Goal: Information Seeking & Learning: Learn about a topic

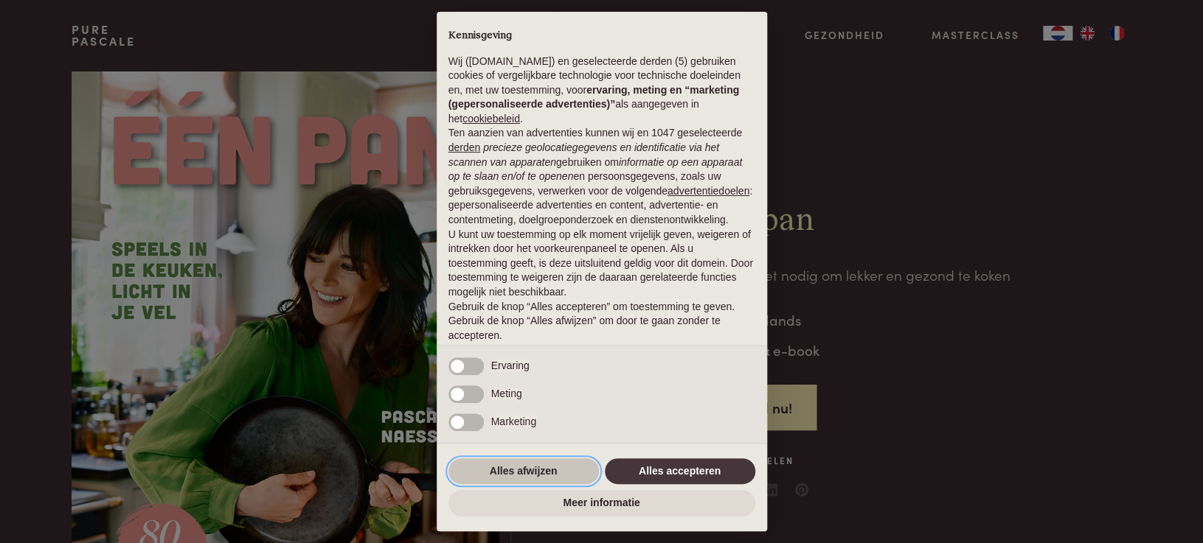
click at [530, 469] on button "Alles afwijzen" at bounding box center [523, 472] width 150 height 27
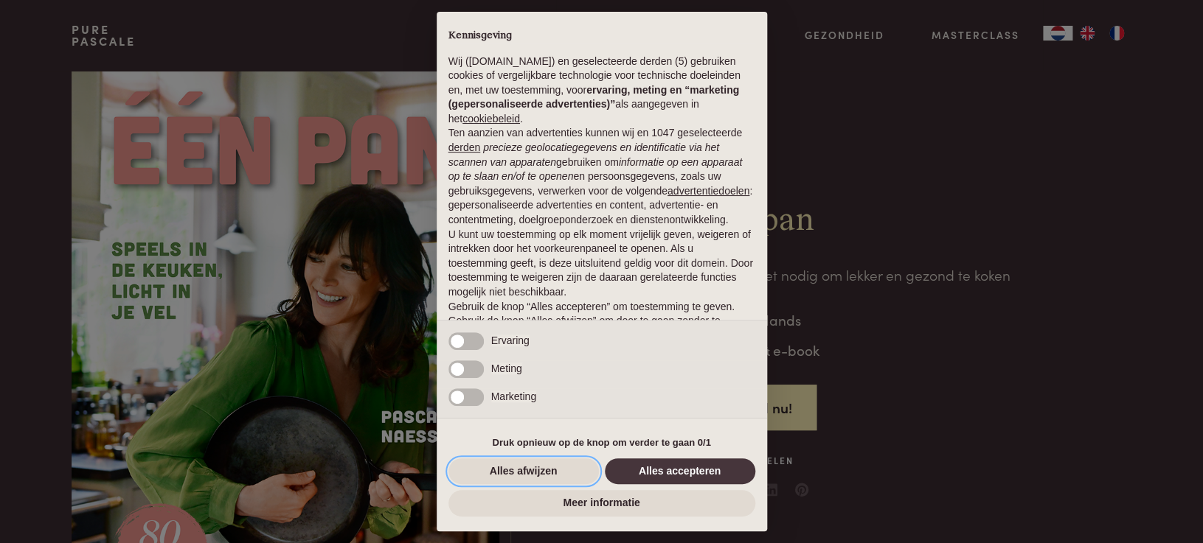
scroll to position [49, 0]
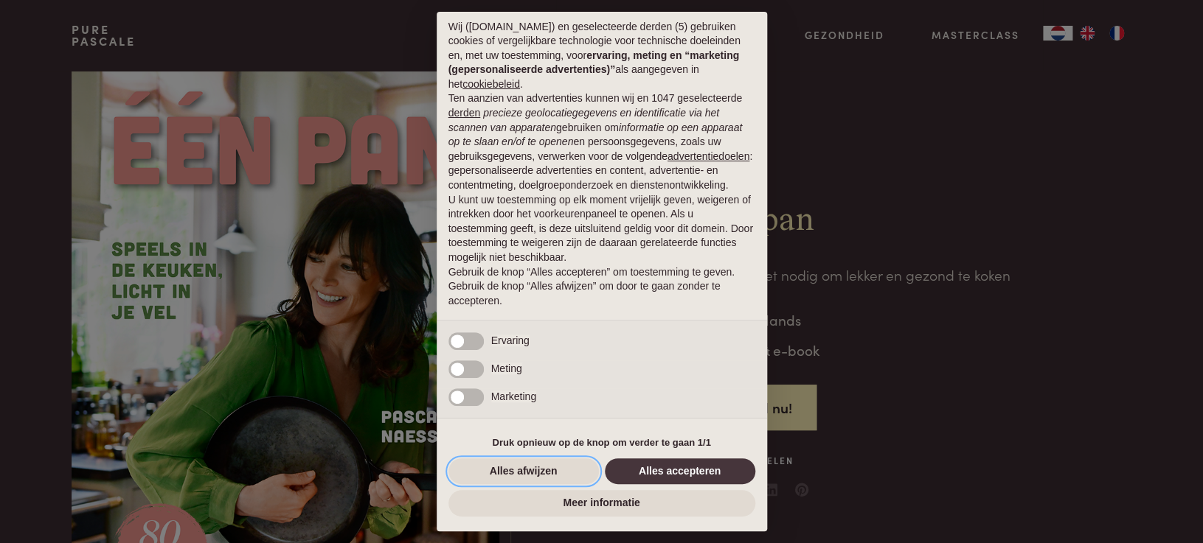
click at [528, 471] on button "Alles afwijzen" at bounding box center [523, 472] width 150 height 27
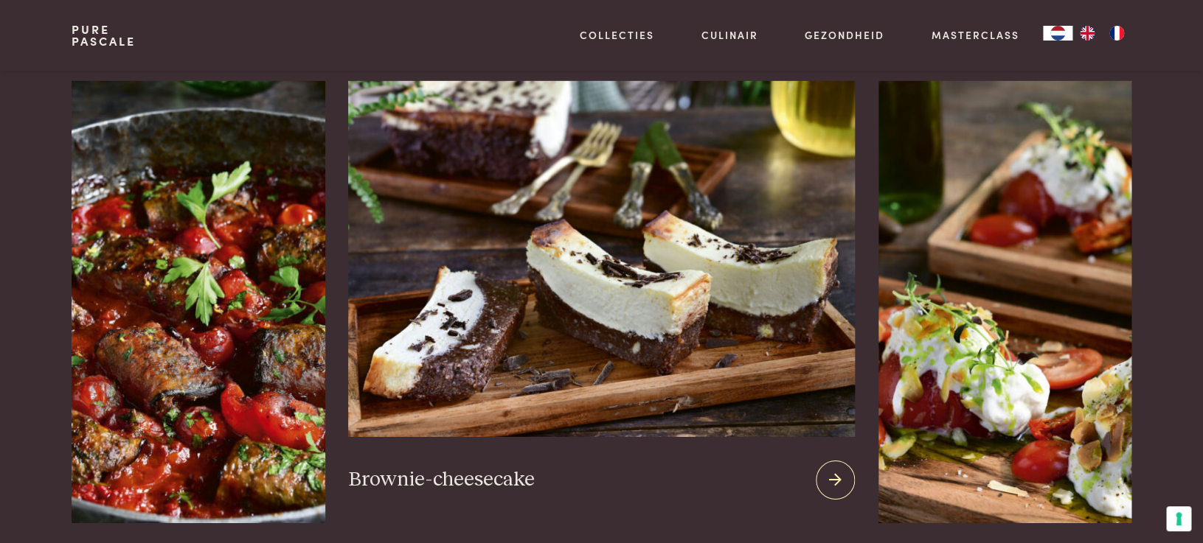
scroll to position [1889, 0]
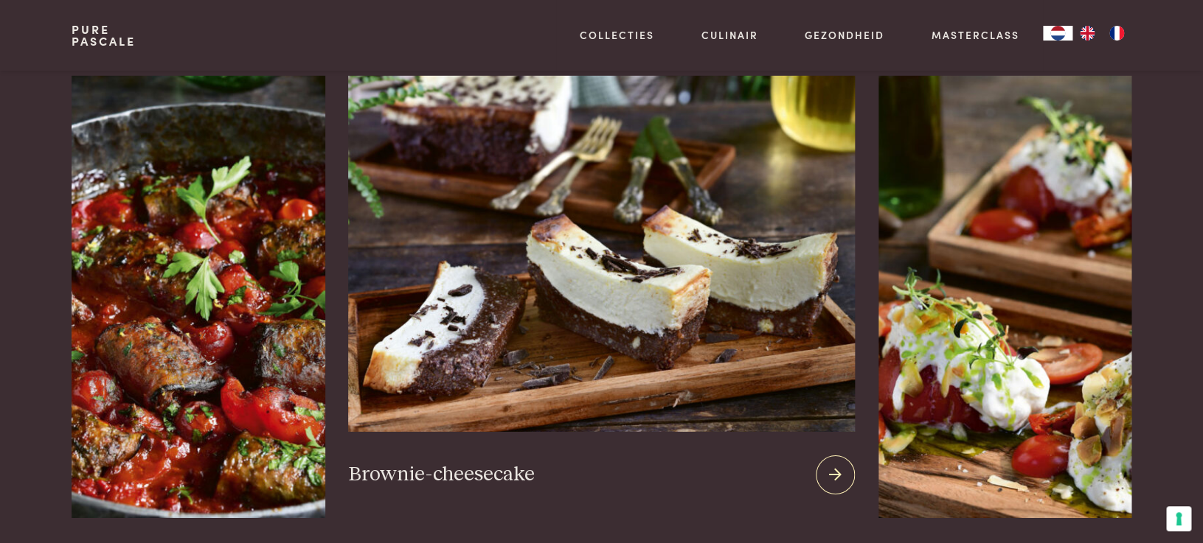
click at [668, 288] on img at bounding box center [601, 254] width 506 height 356
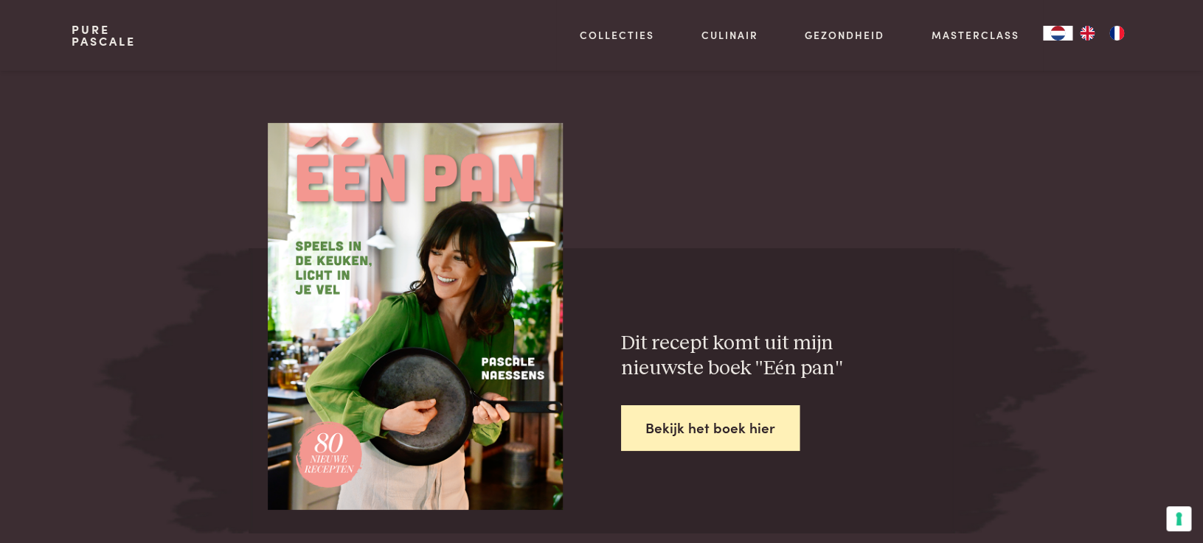
scroll to position [2061, 0]
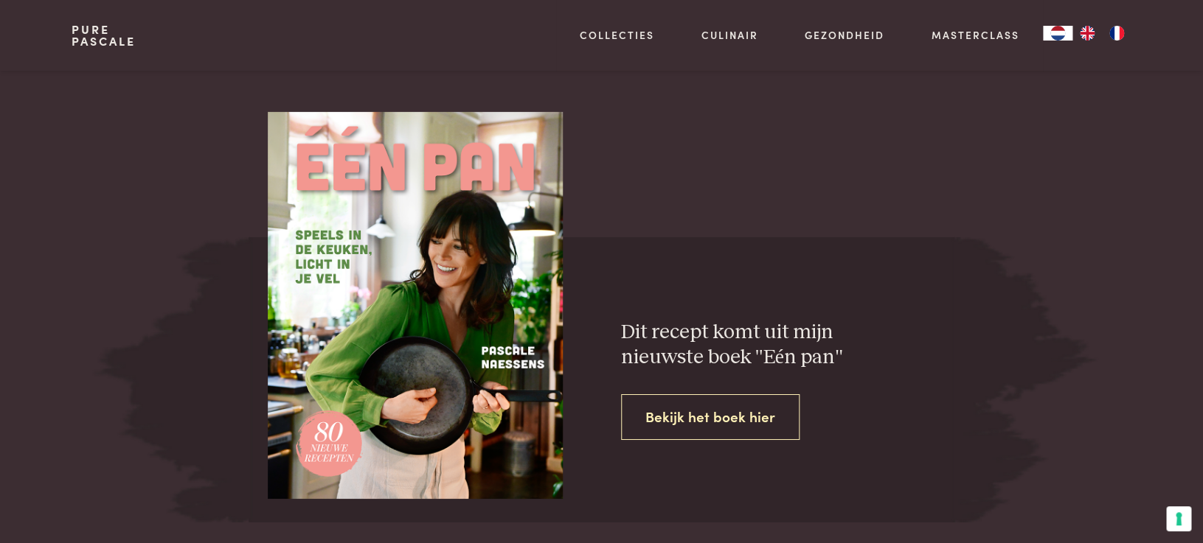
click at [677, 417] on link "Bekijk het boek hier" at bounding box center [710, 418] width 178 height 46
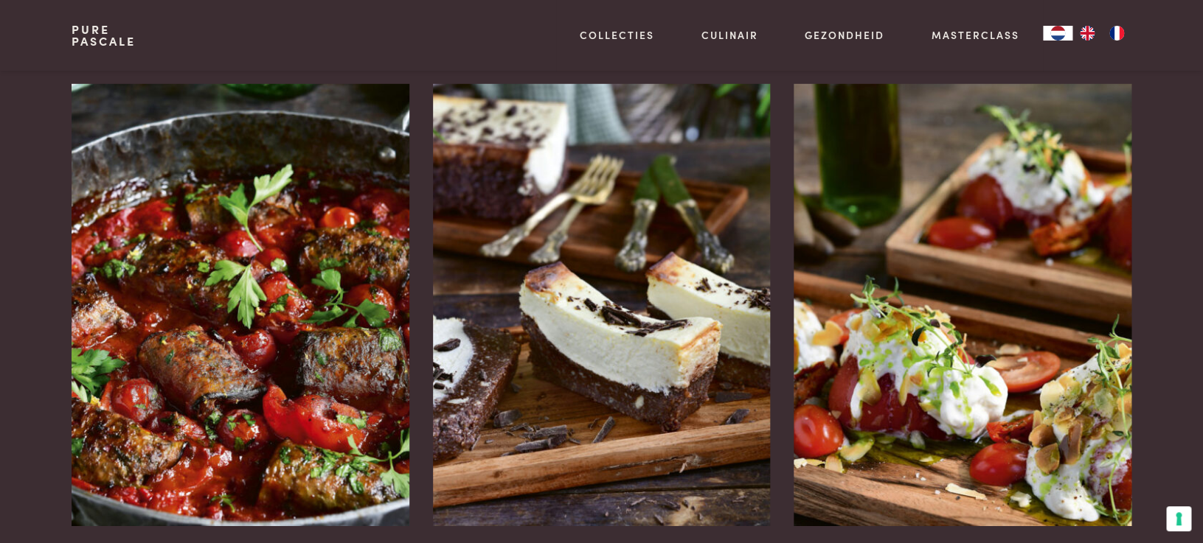
scroll to position [1884, 0]
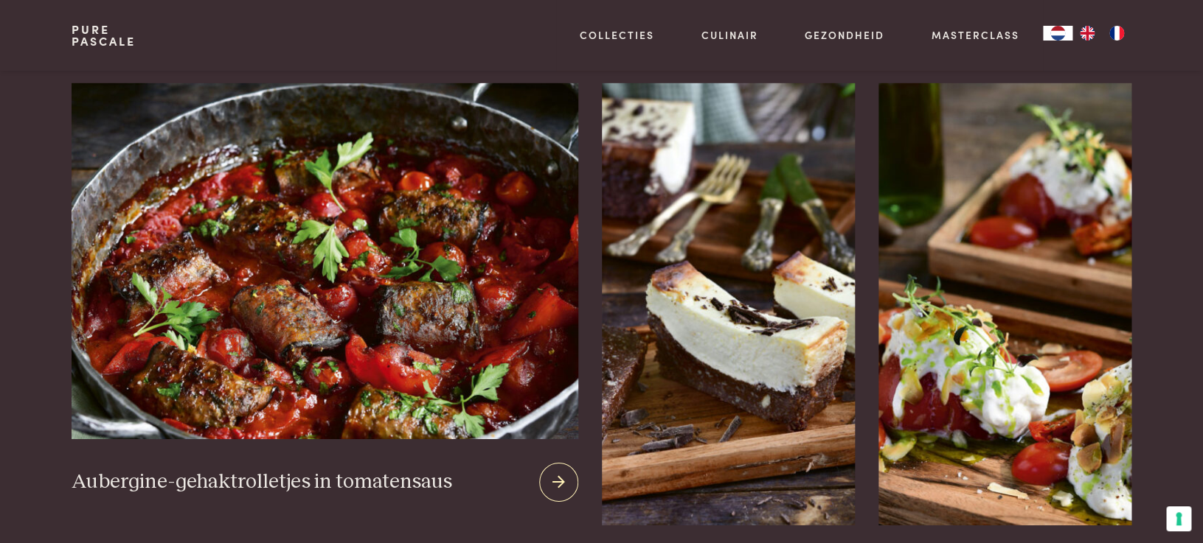
click at [293, 324] on img at bounding box center [325, 261] width 506 height 356
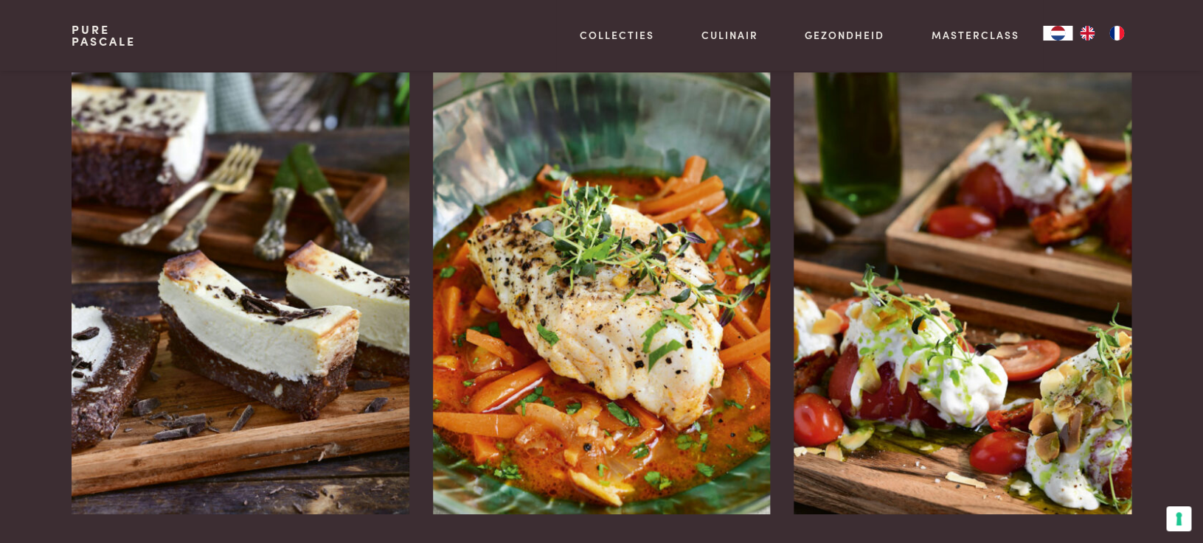
scroll to position [2790, 0]
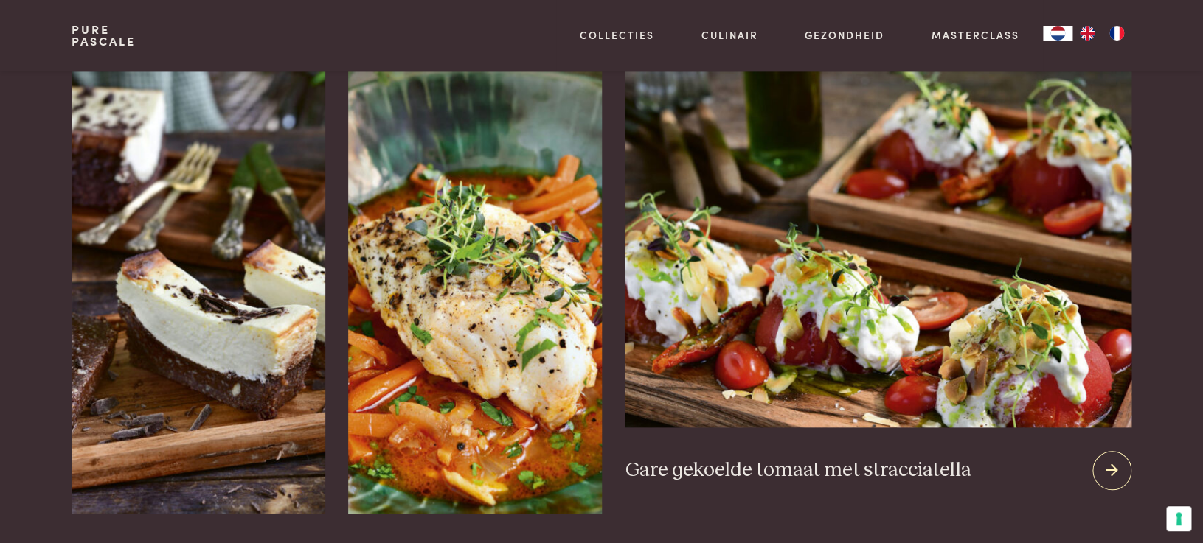
click at [924, 353] on img at bounding box center [878, 250] width 506 height 356
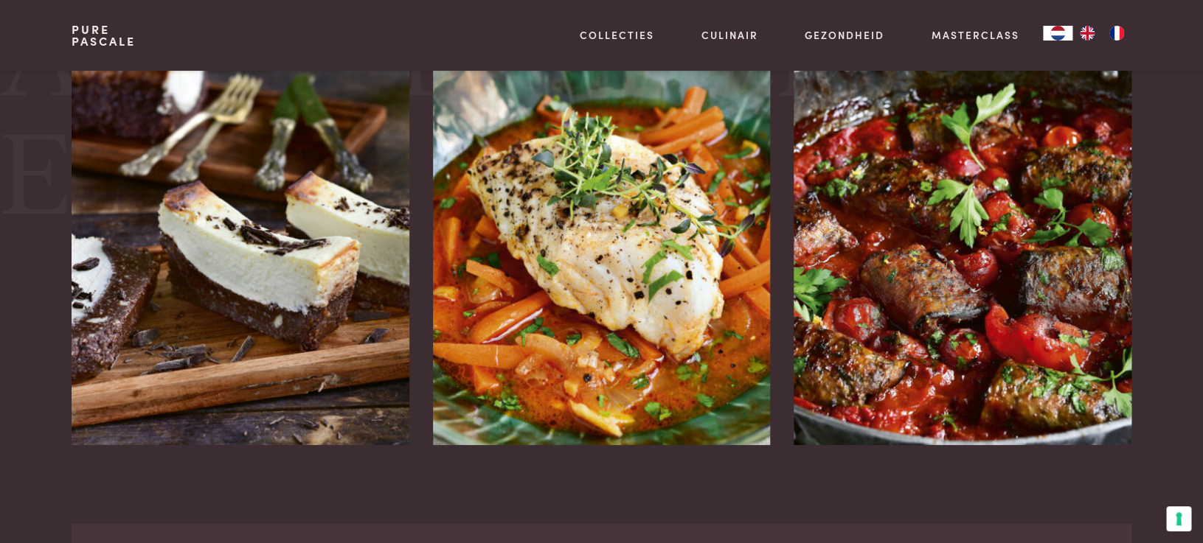
scroll to position [2683, 0]
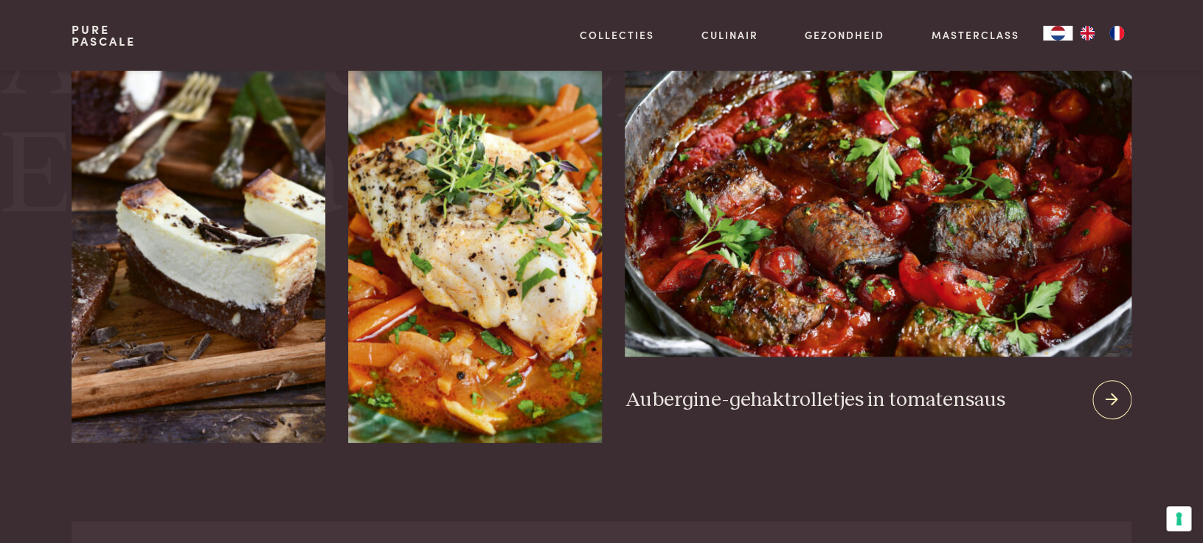
click at [838, 326] on img at bounding box center [878, 179] width 506 height 356
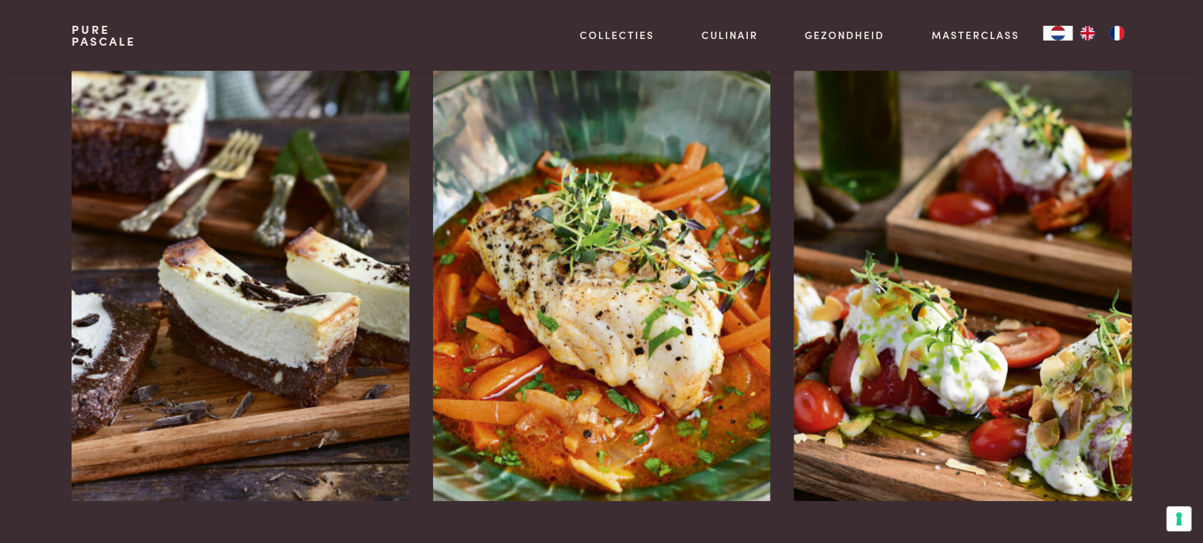
scroll to position [2805, 0]
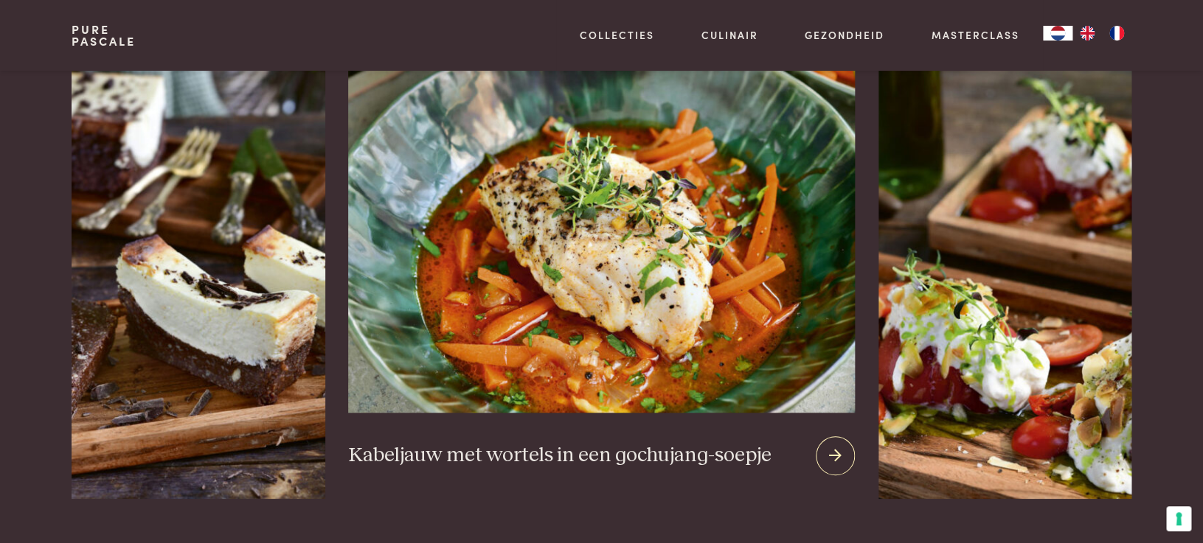
click at [622, 377] on img at bounding box center [601, 235] width 506 height 356
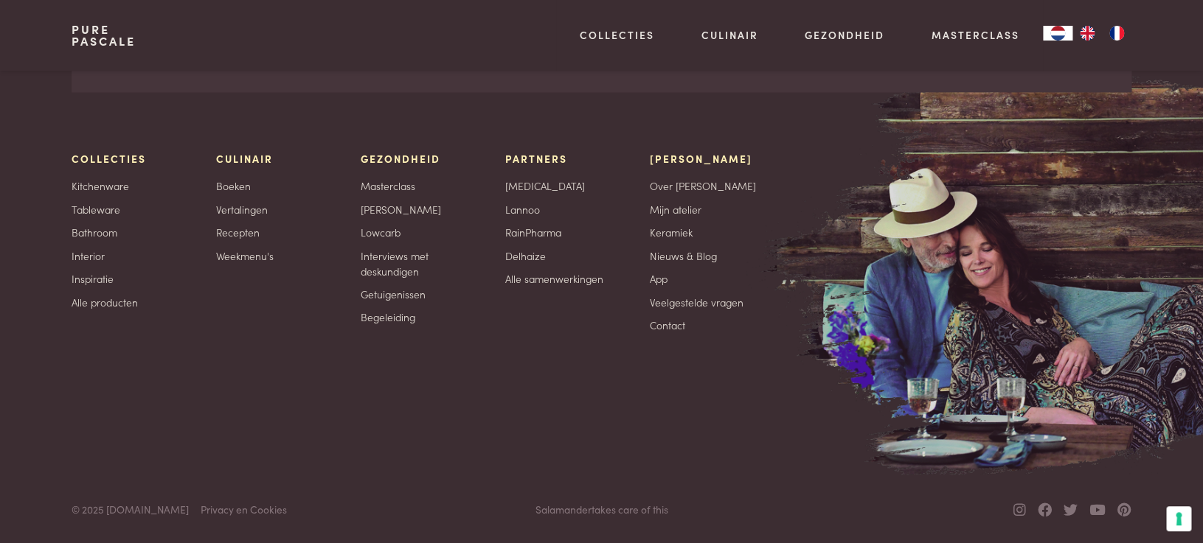
scroll to position [3428, 0]
click at [381, 293] on link "Getuigenissen" at bounding box center [393, 293] width 65 height 15
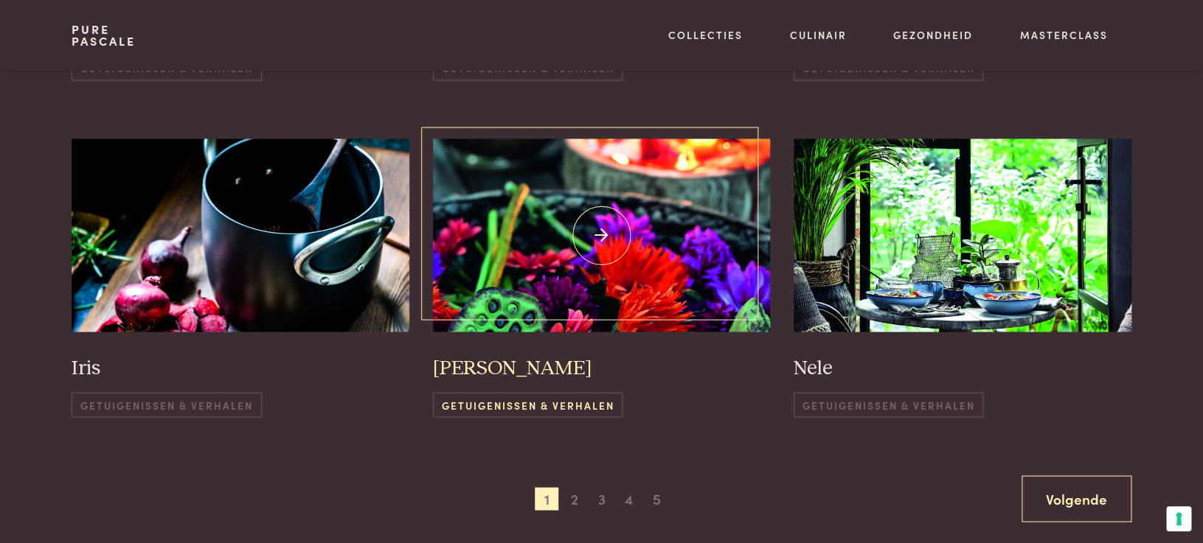
scroll to position [966, 0]
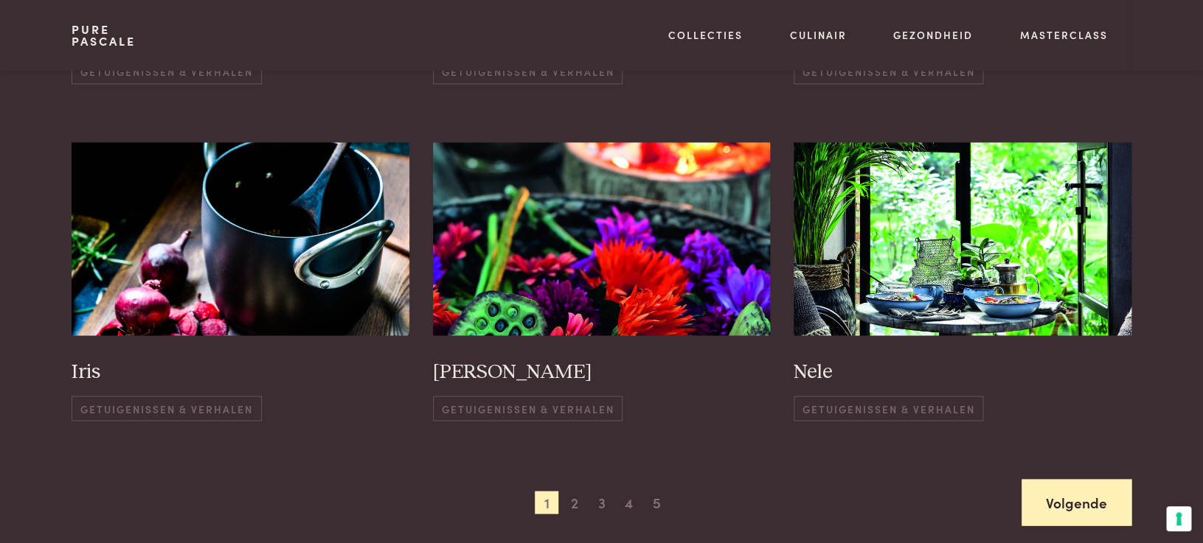
click at [1048, 504] on link "Volgende" at bounding box center [1076, 502] width 110 height 46
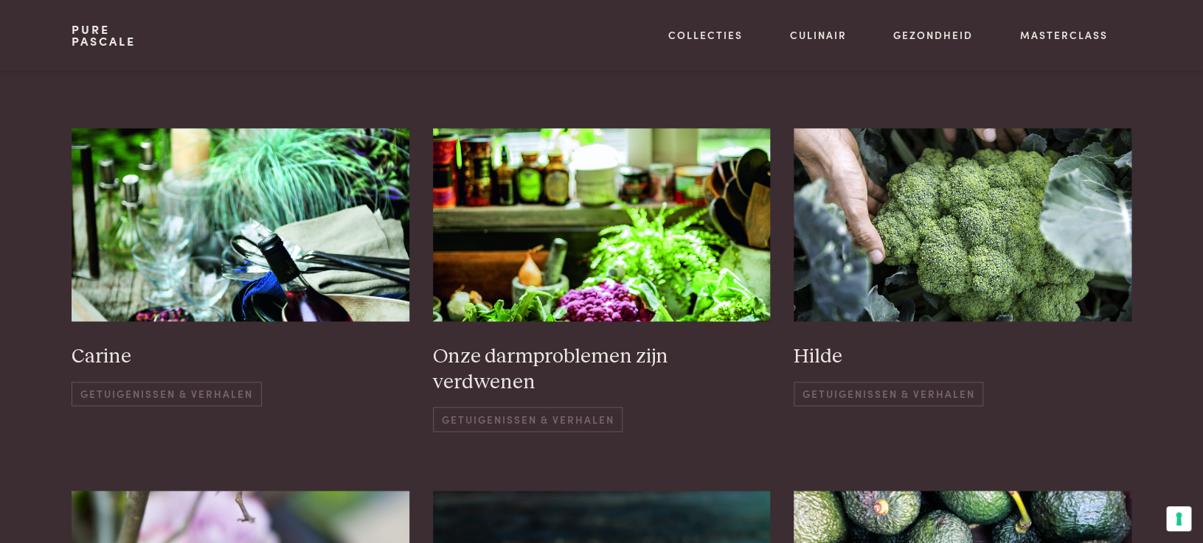
scroll to position [670, 0]
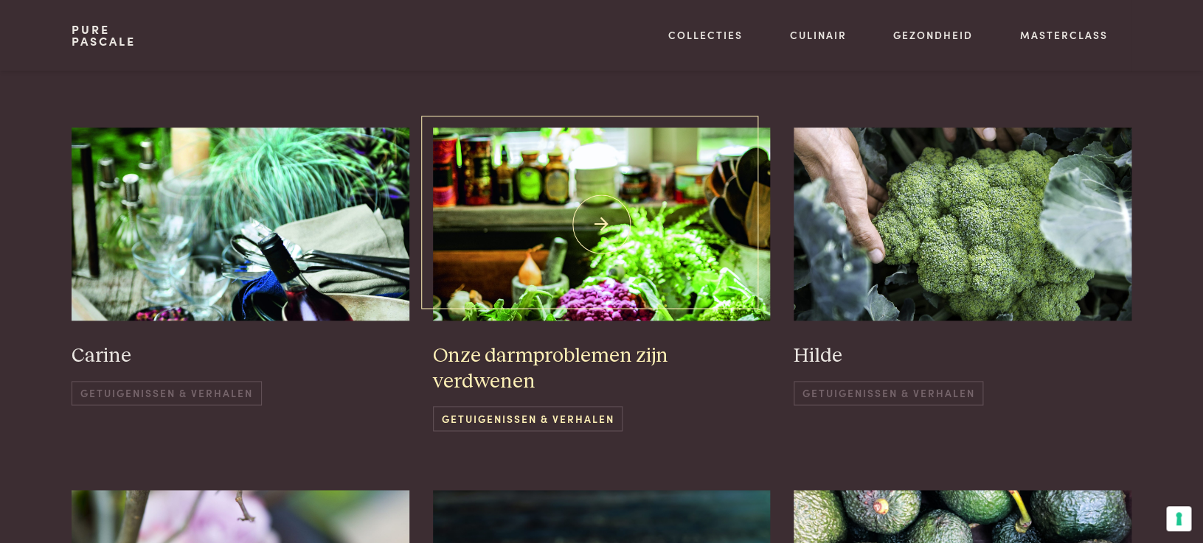
click at [559, 406] on span "Getuigenissen & Verhalen" at bounding box center [528, 418] width 190 height 24
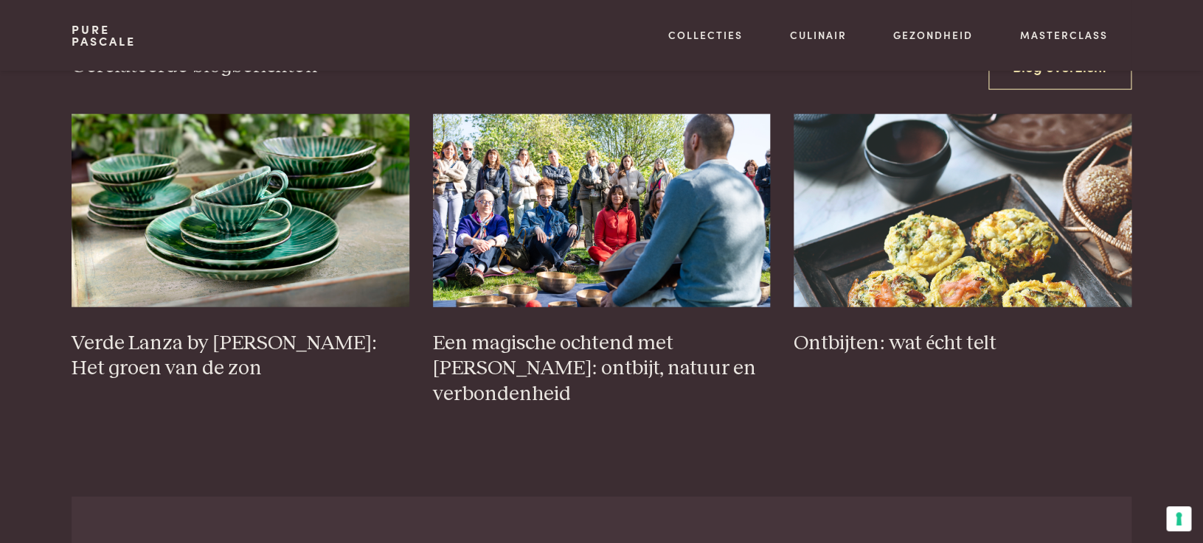
scroll to position [1450, 0]
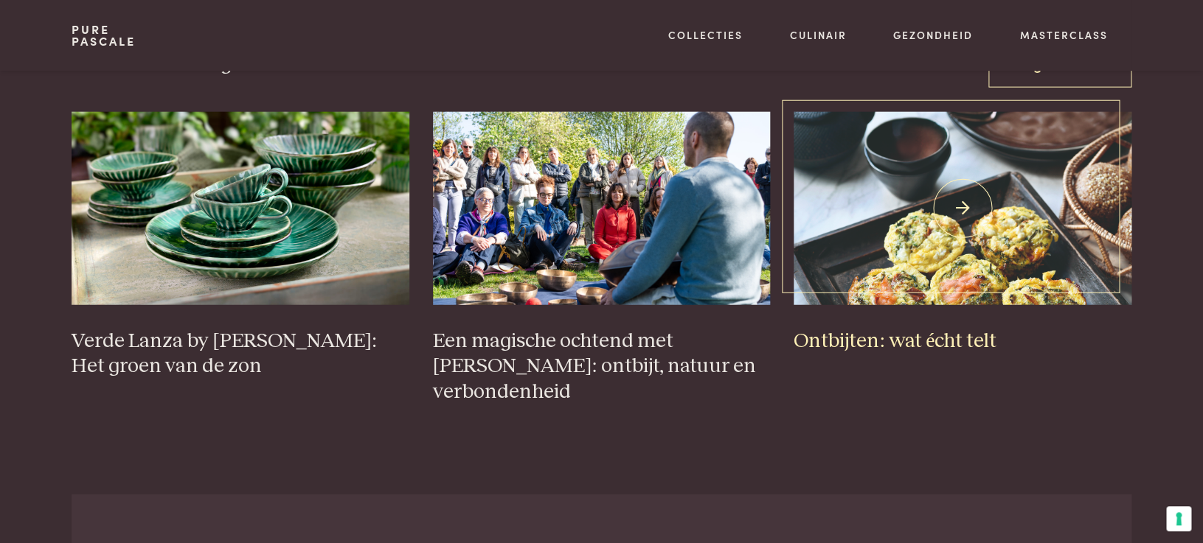
click at [896, 277] on img at bounding box center [962, 208] width 338 height 192
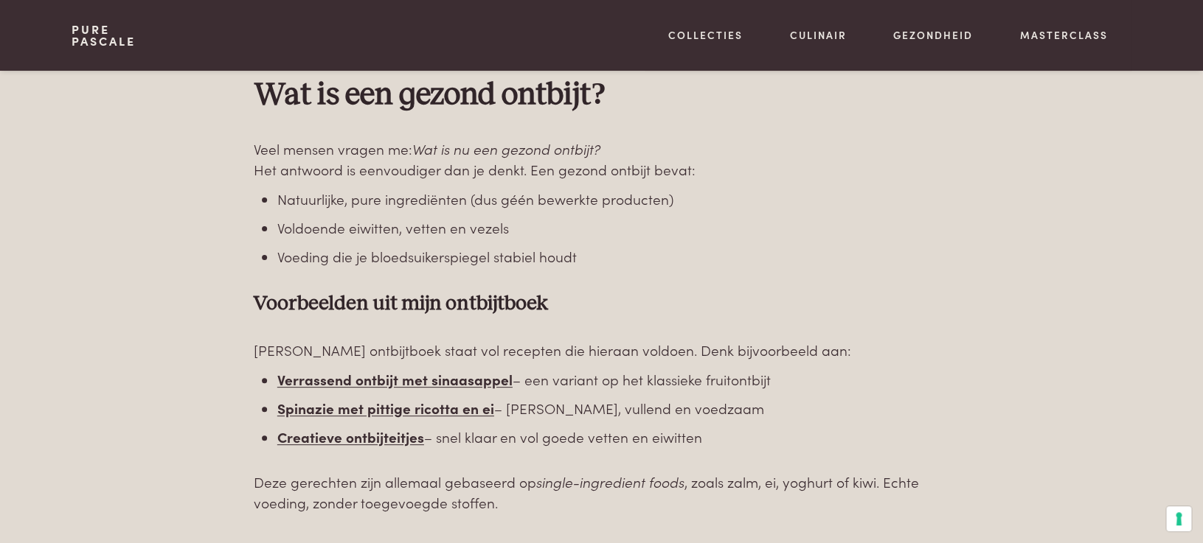
scroll to position [2386, 0]
